Goal: Find specific page/section: Find specific page/section

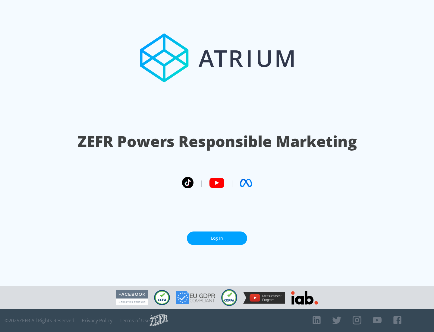
click at [217, 236] on link "Log In" at bounding box center [217, 238] width 60 height 14
